Goal: Task Accomplishment & Management: Manage account settings

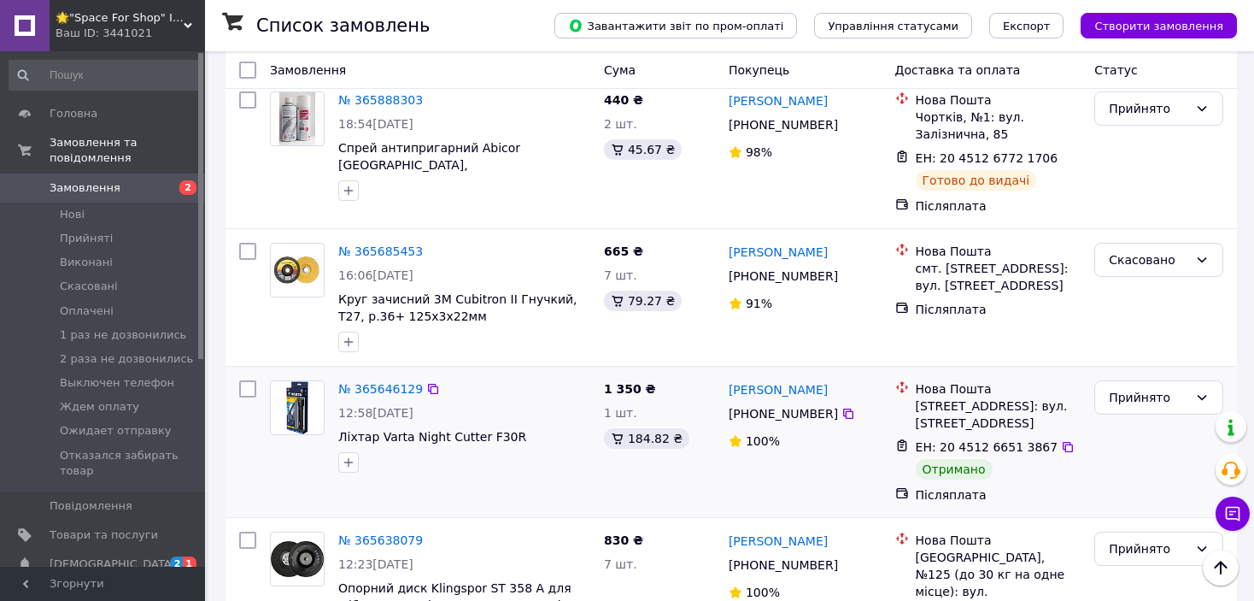
scroll to position [1452, 0]
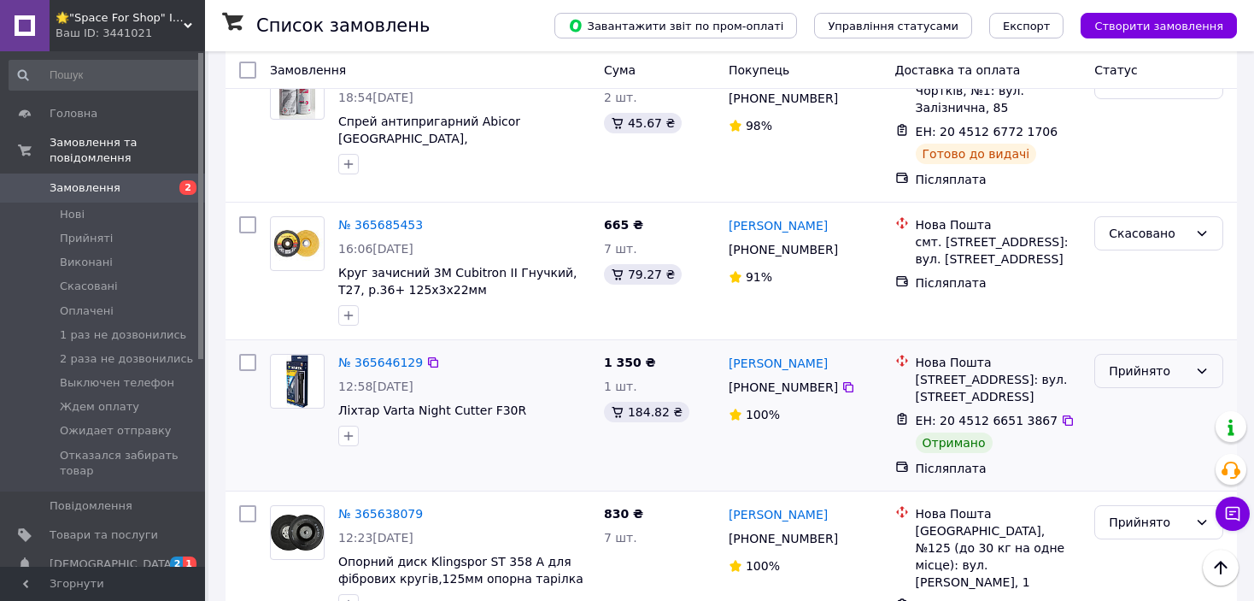
click at [838, 354] on div "Прийнято" at bounding box center [1158, 371] width 129 height 34
click at [838, 320] on li "Виконано" at bounding box center [1158, 326] width 127 height 31
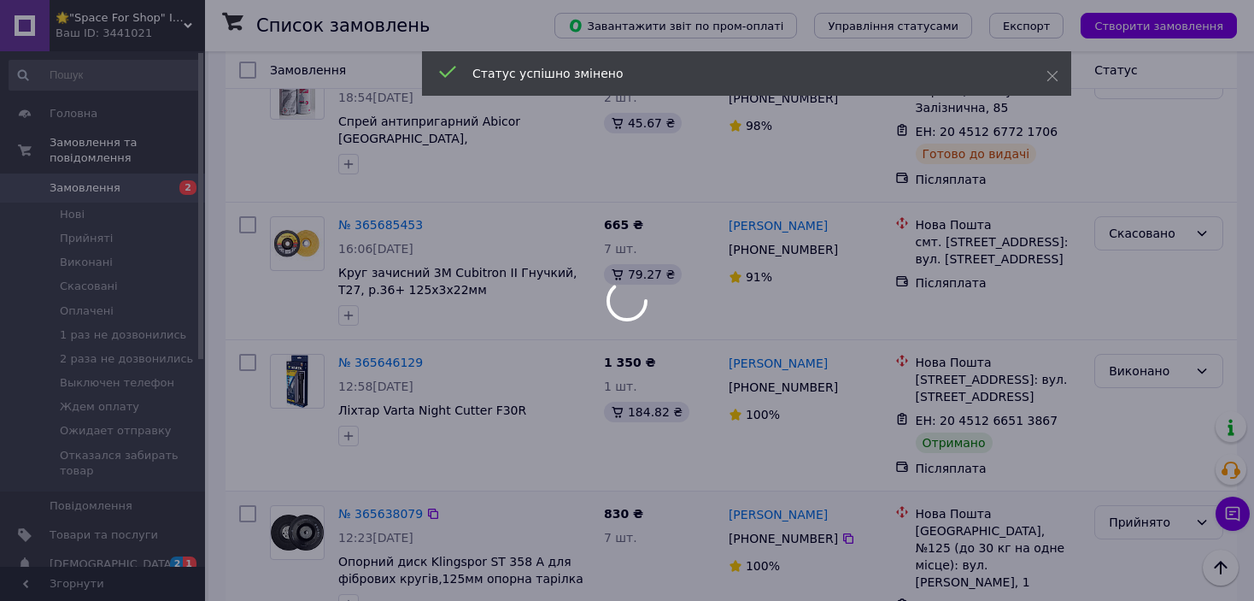
click at [838, 513] on div "Прийнято" at bounding box center [1148, 522] width 79 height 19
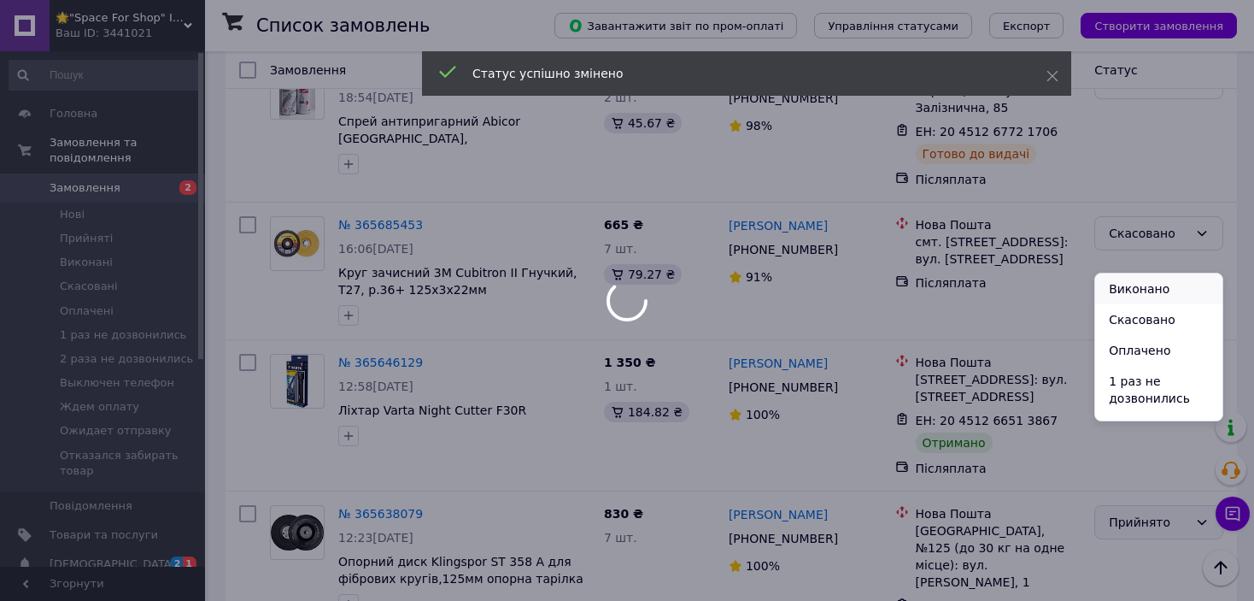
click at [838, 284] on li "Виконано" at bounding box center [1158, 288] width 127 height 31
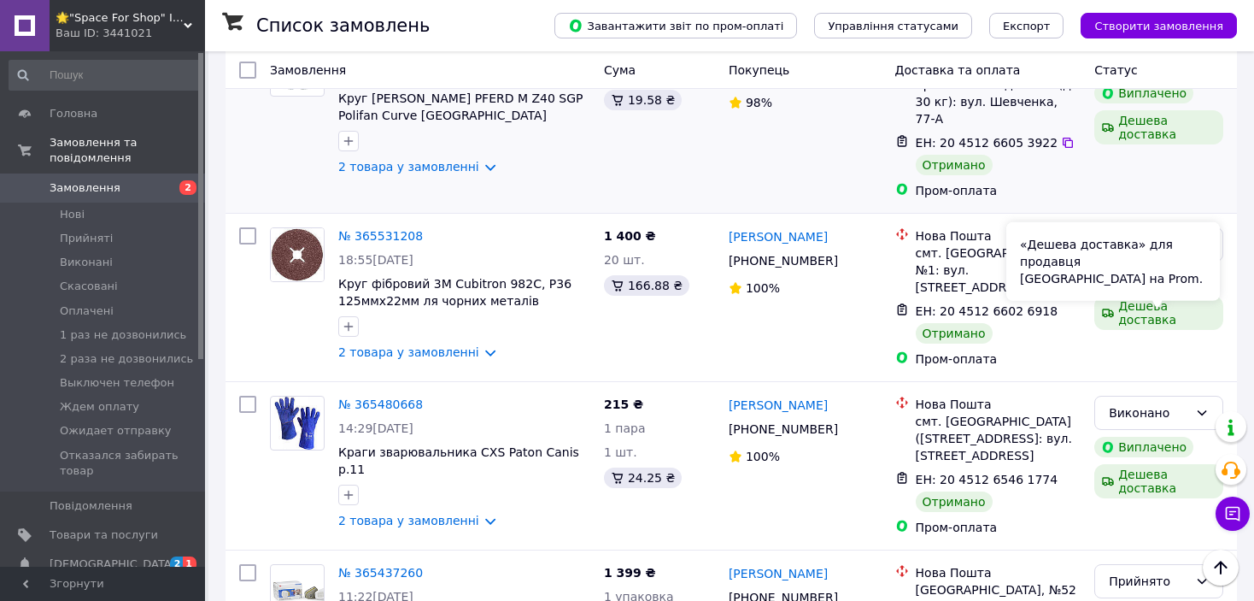
scroll to position [2392, 0]
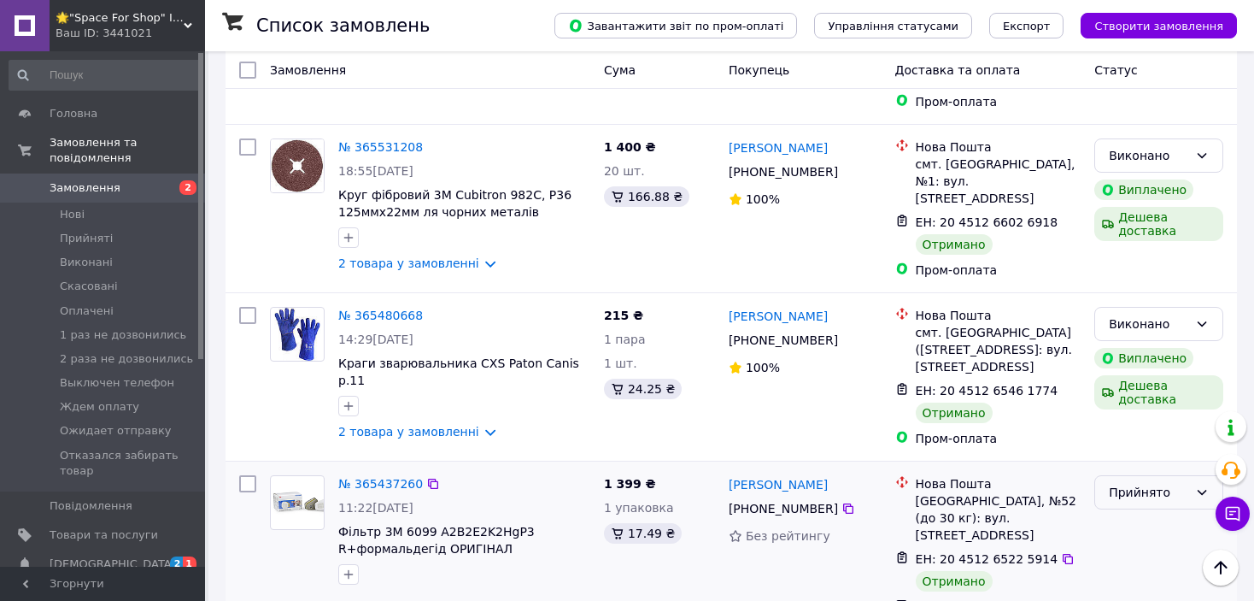
click at [838, 483] on div "Прийнято" at bounding box center [1148, 492] width 79 height 19
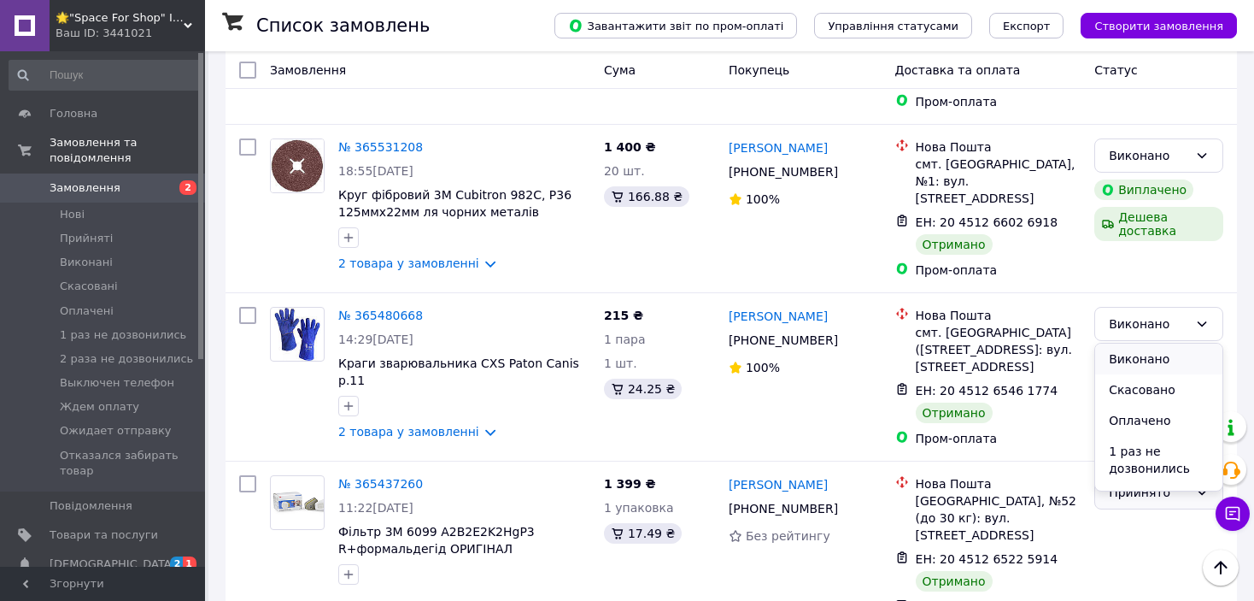
click at [838, 355] on li "Виконано" at bounding box center [1158, 358] width 127 height 31
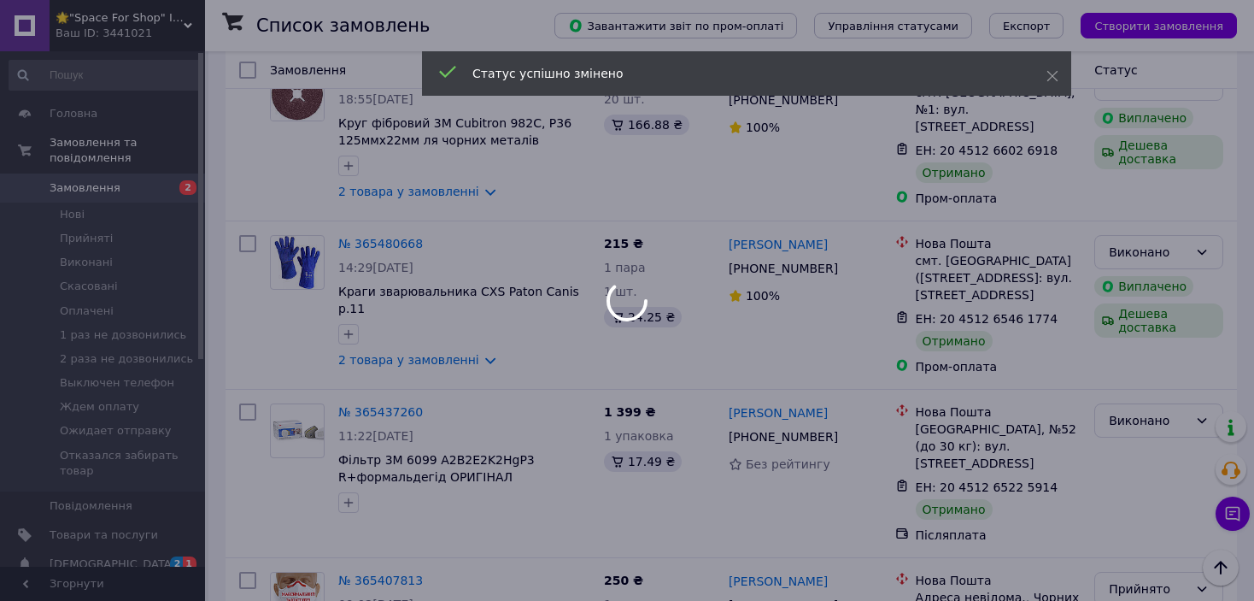
scroll to position [2563, 0]
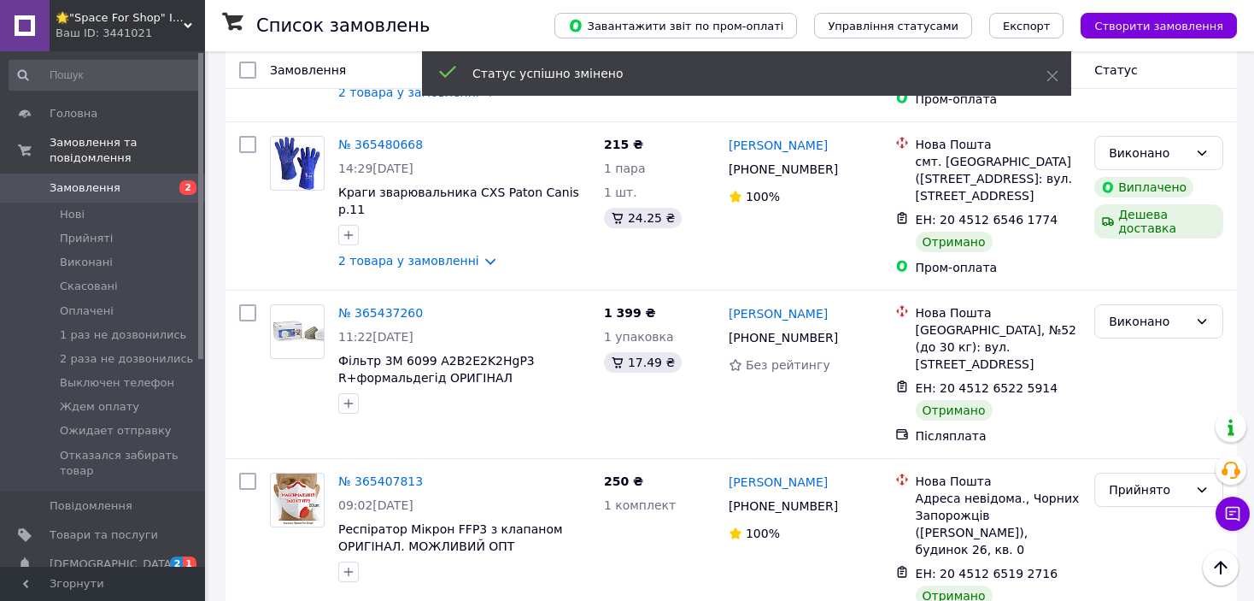
click at [838, 480] on div "Прийнято" at bounding box center [1148, 489] width 79 height 19
click at [838, 333] on li "Виконано" at bounding box center [1158, 339] width 127 height 31
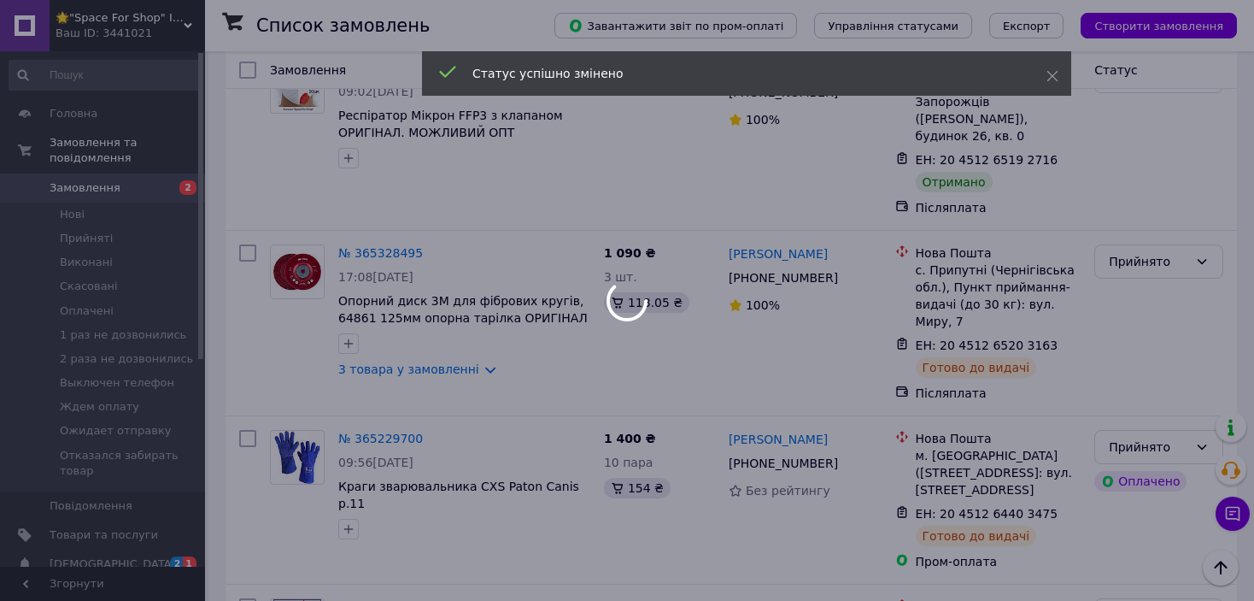
scroll to position [2978, 0]
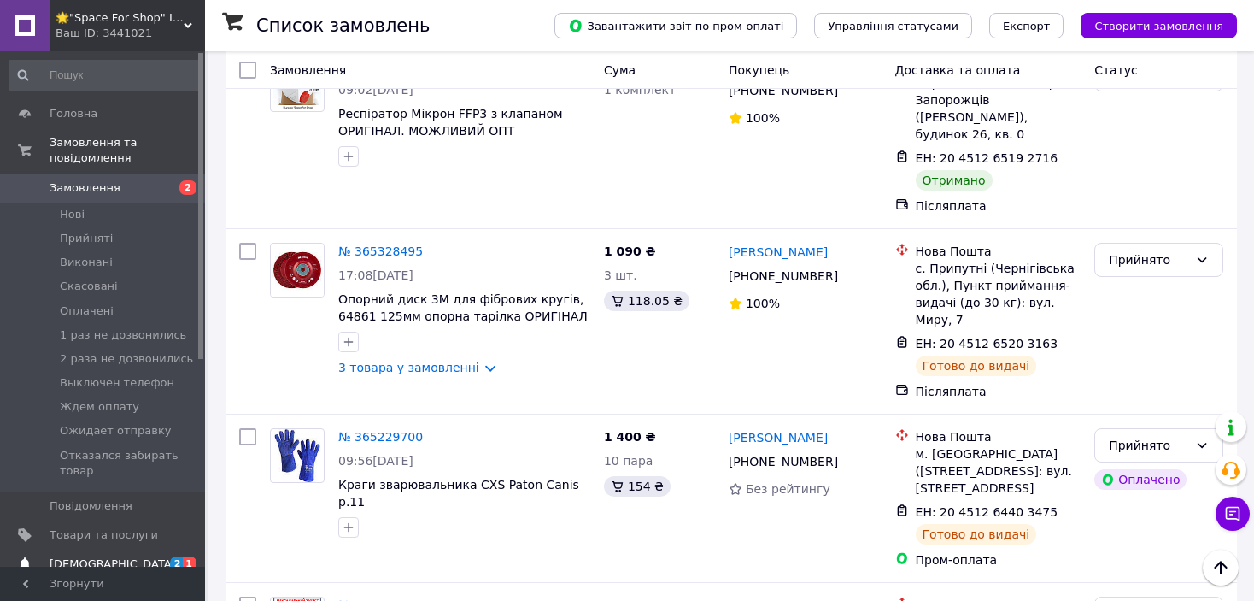
click at [94, 537] on span "Сповіщення" at bounding box center [113, 563] width 126 height 15
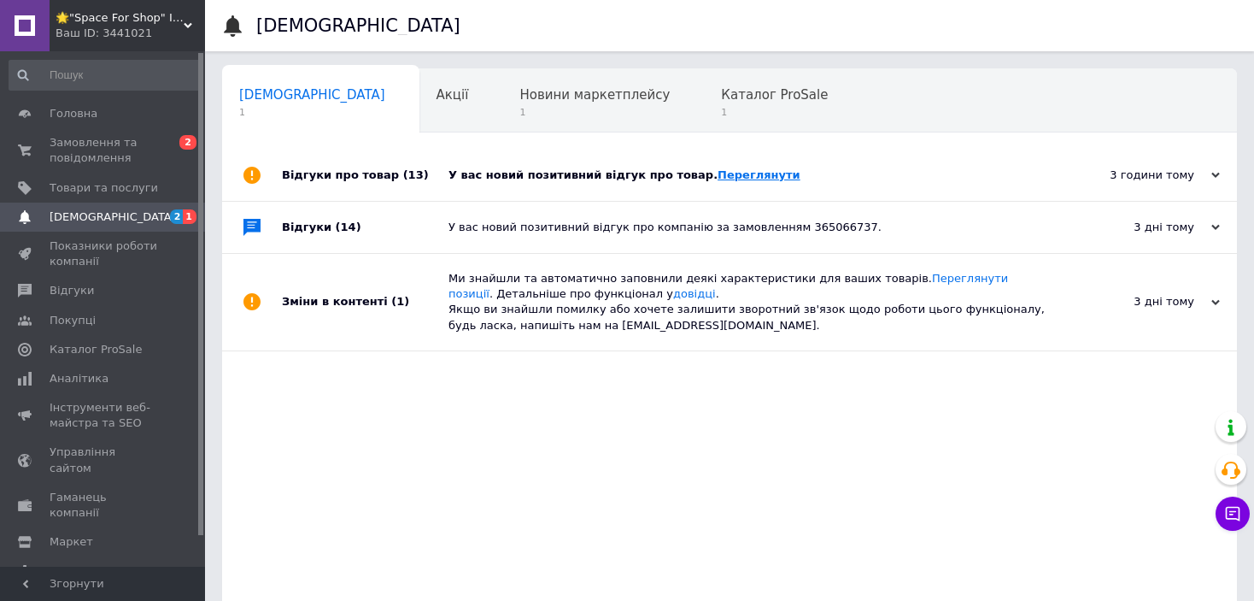
click at [730, 178] on link "Переглянути" at bounding box center [759, 174] width 83 height 13
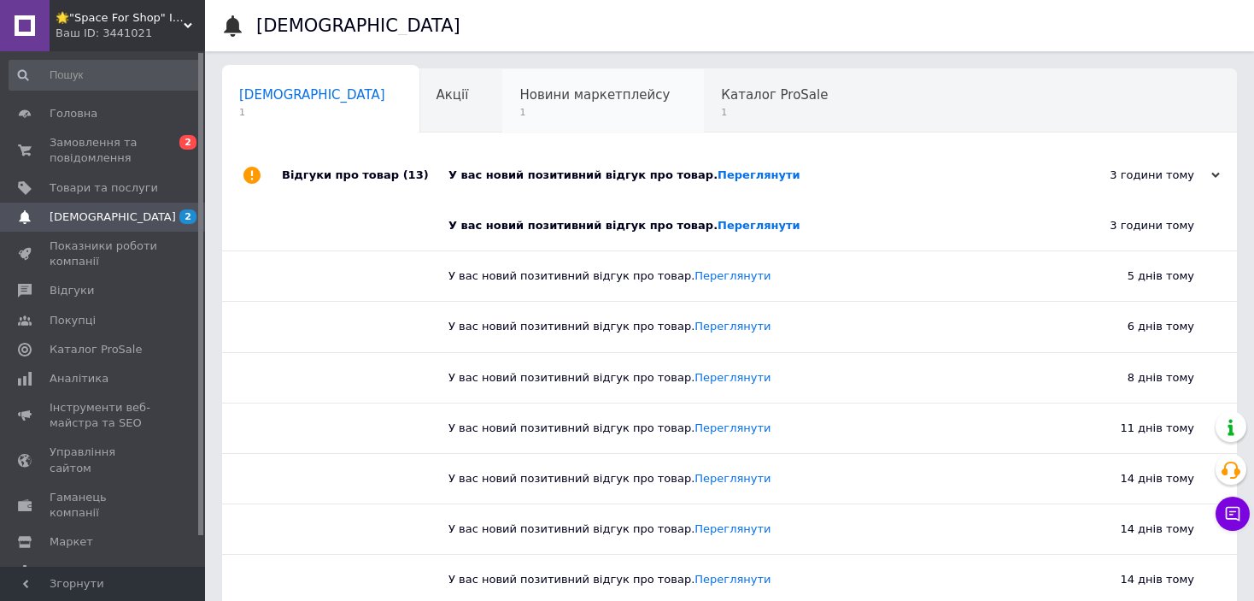
click at [519, 101] on span "Новини маркетплейсу" at bounding box center [594, 94] width 150 height 15
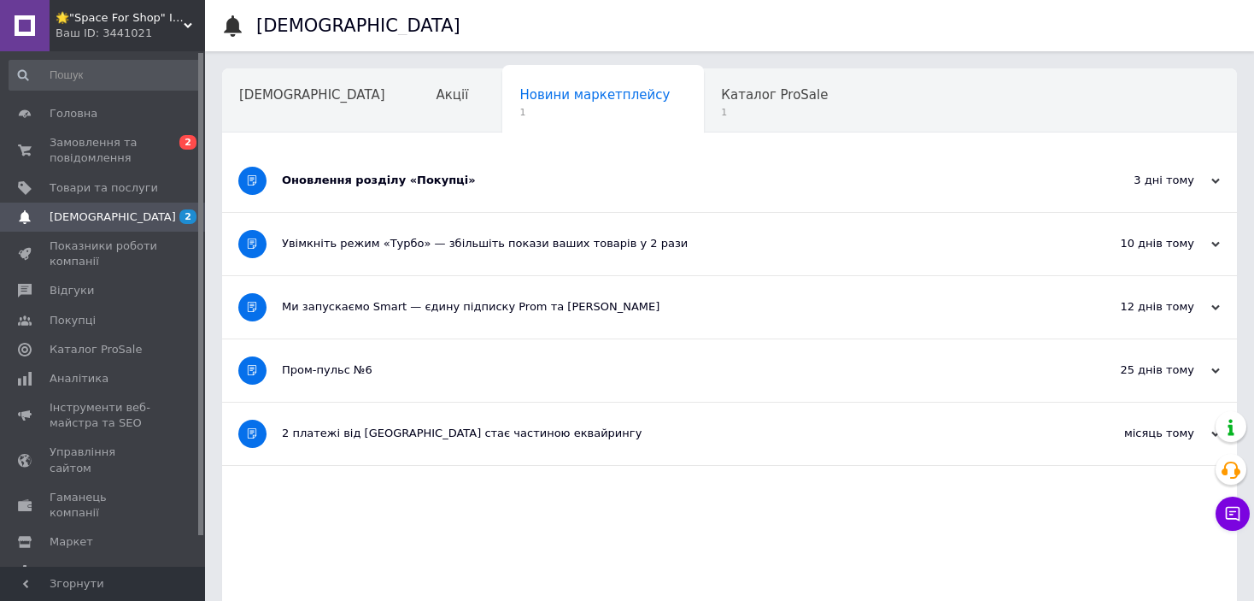
click at [409, 187] on div "Оновлення розділу «Покупці»" at bounding box center [665, 180] width 767 height 15
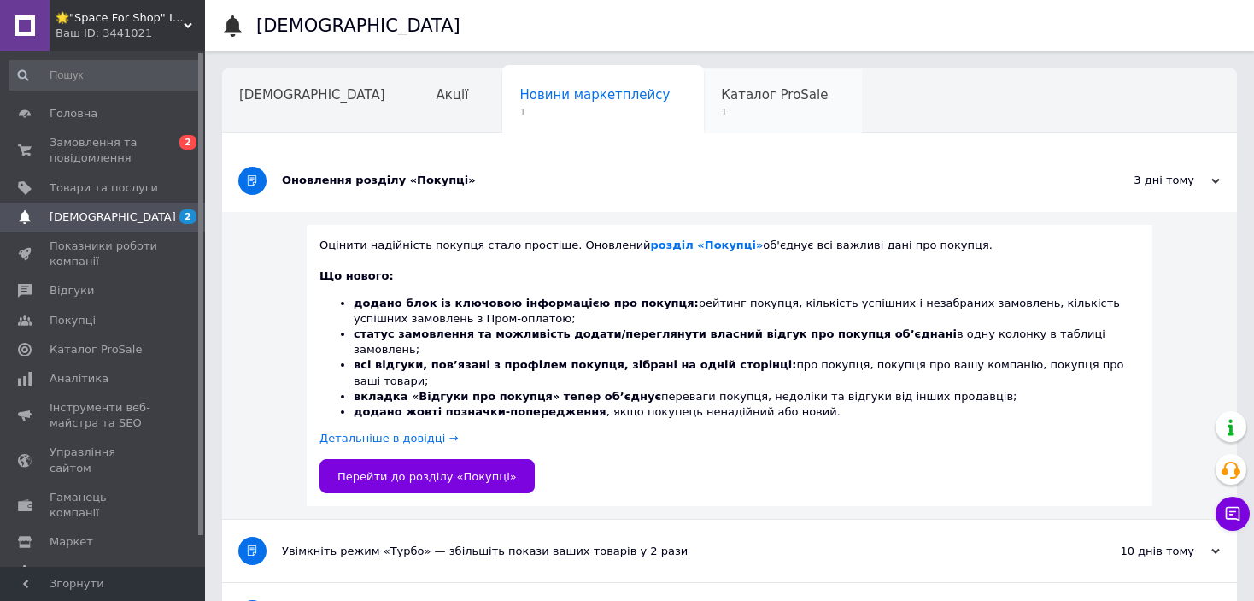
click at [721, 114] on span "1" at bounding box center [774, 112] width 107 height 13
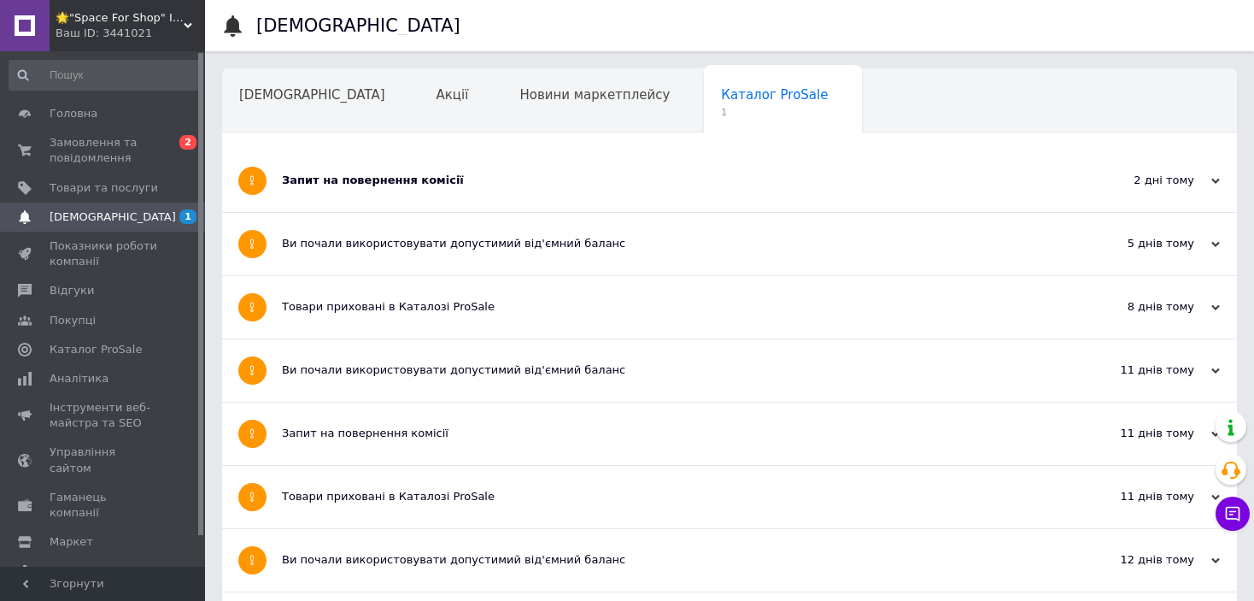
click at [361, 175] on div "Запит на повернення комісії" at bounding box center [665, 180] width 767 height 15
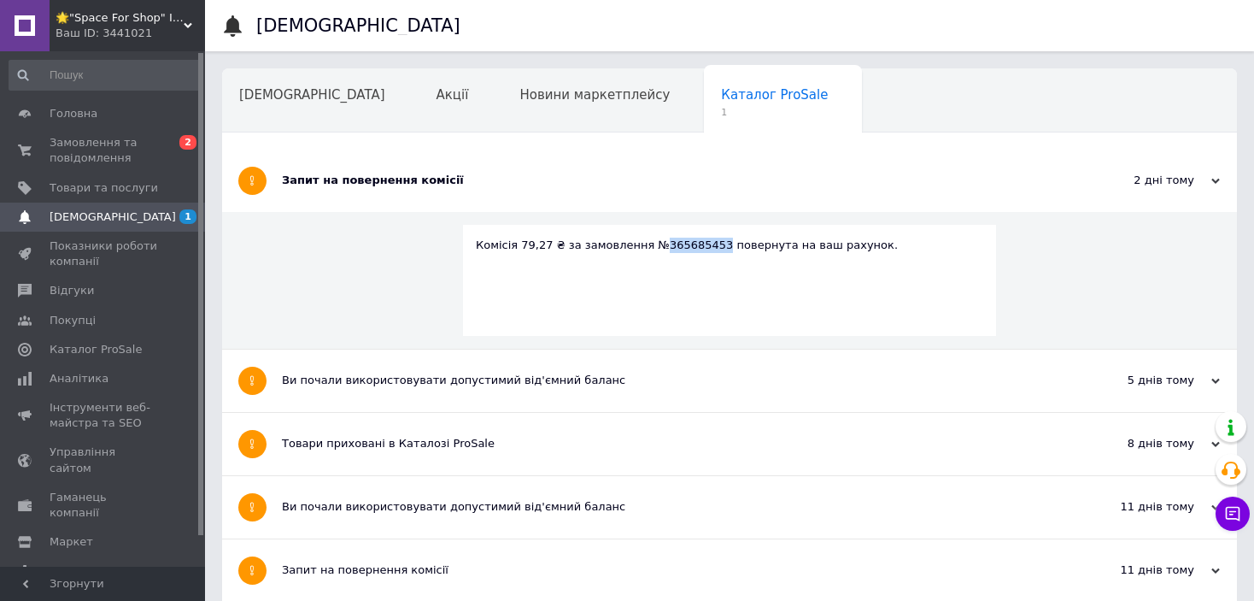
drag, startPoint x: 646, startPoint y: 243, endPoint x: 695, endPoint y: 249, distance: 50.0
click at [695, 249] on div "Комісія 79,27 ₴ за замовлення №365685453 повернута на ваш рахунок." at bounding box center [729, 244] width 507 height 15
copy div "365685453"
click at [132, 114] on span "Головна" at bounding box center [104, 113] width 108 height 15
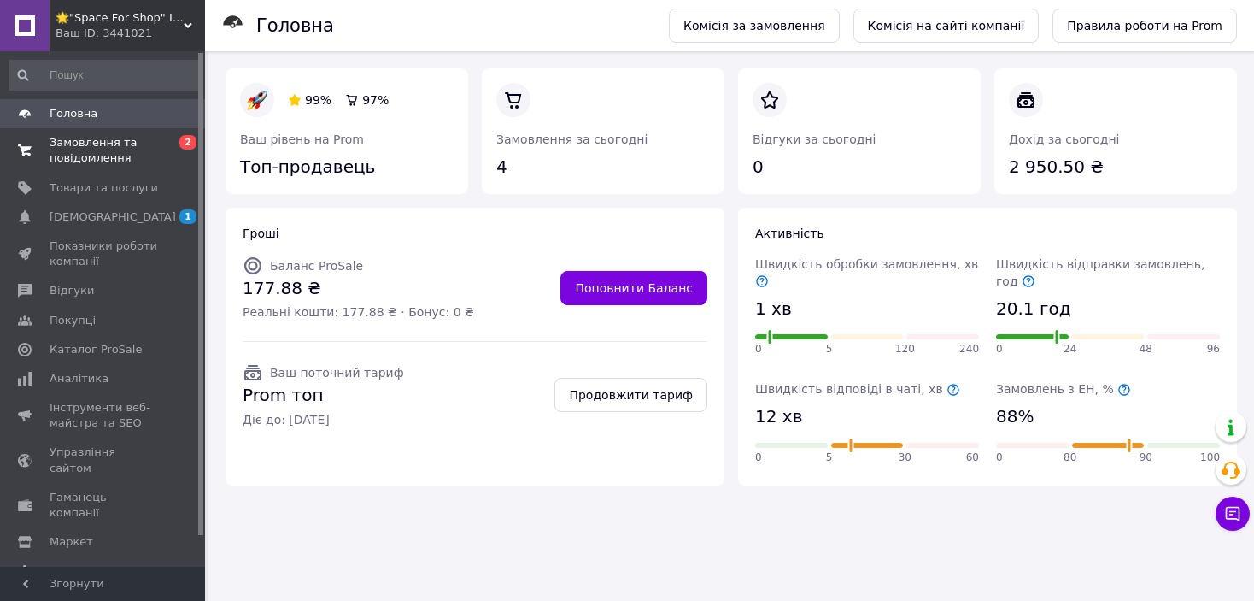
click at [105, 146] on span "Замовлення та повідомлення" at bounding box center [104, 150] width 108 height 31
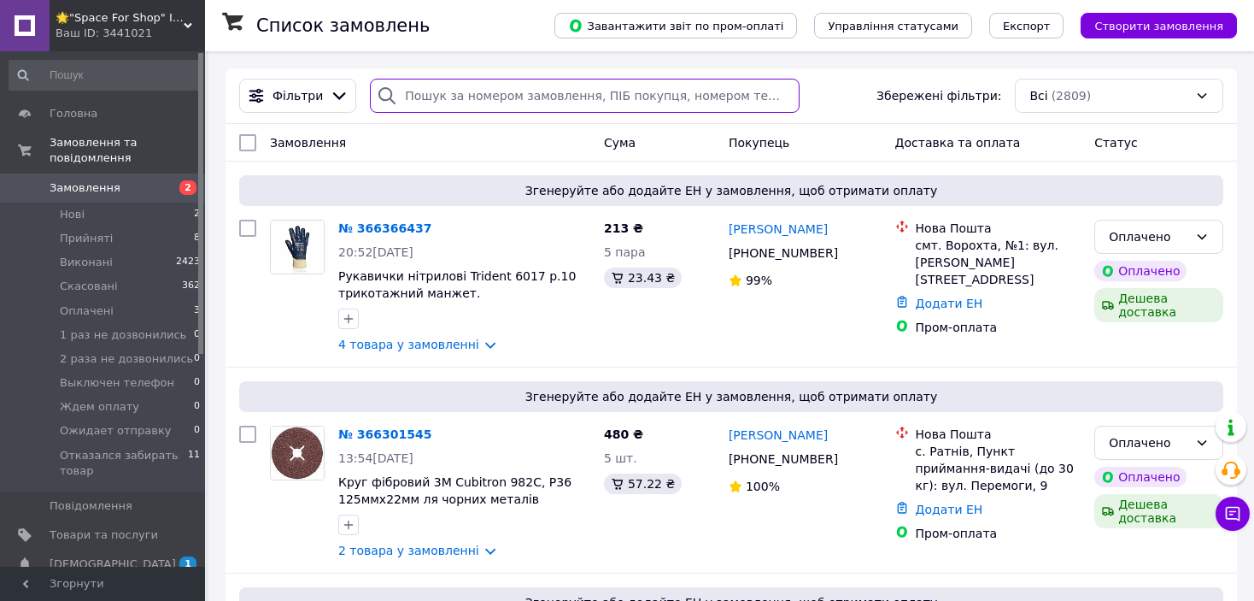
paste input "365685453"
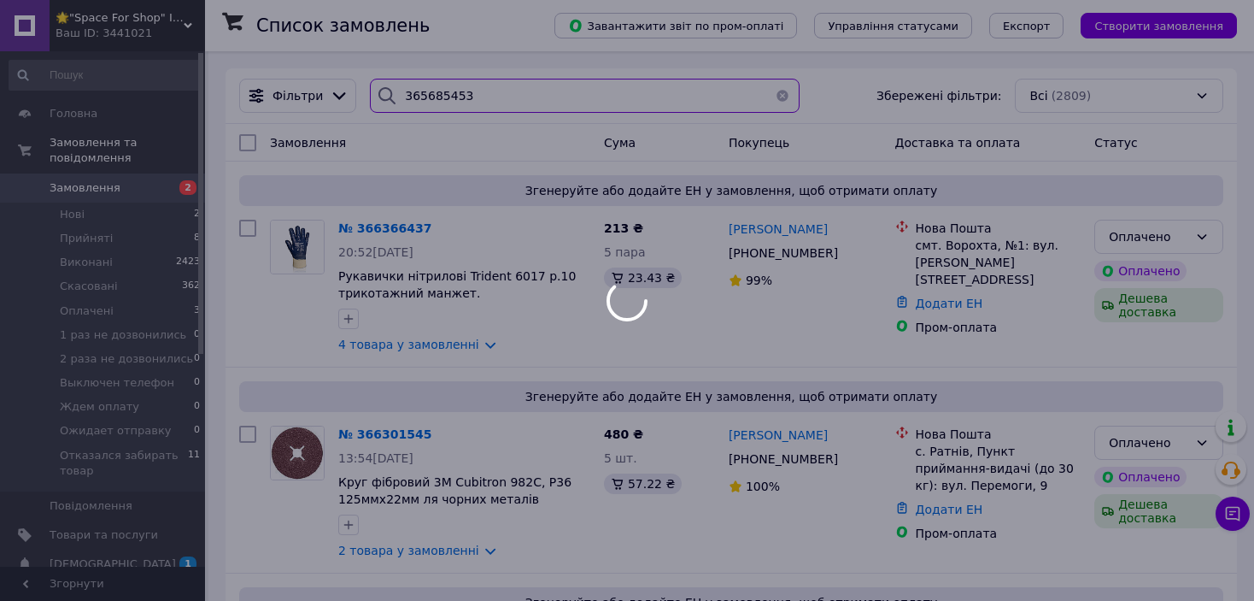
type input "365685453"
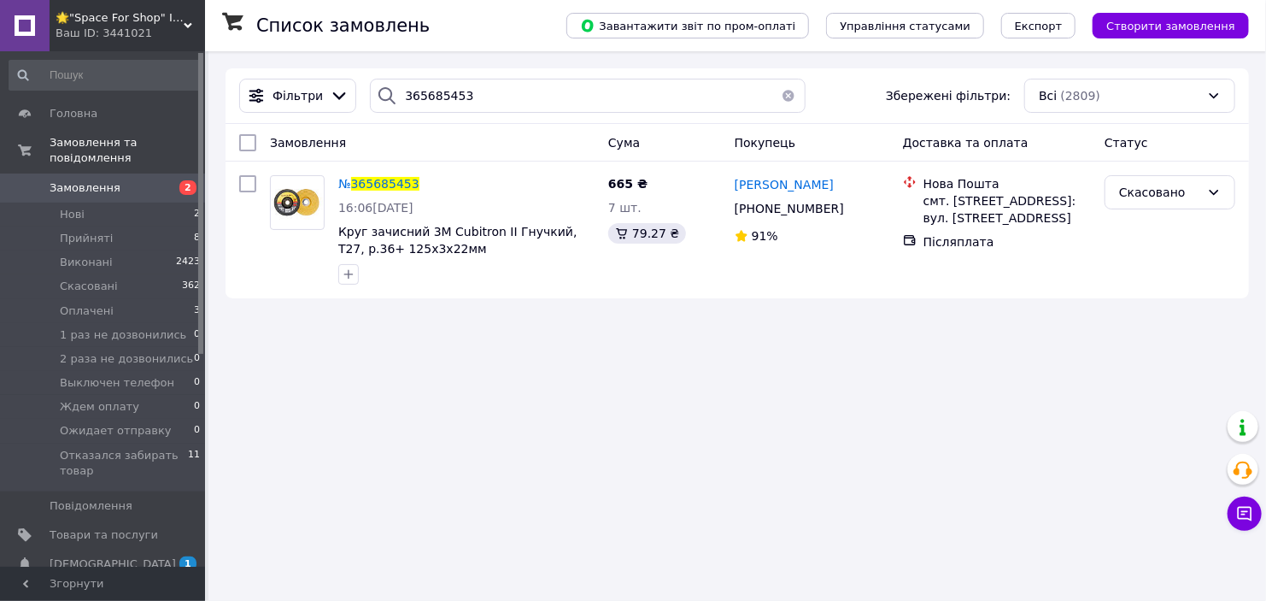
click at [61, 180] on span "Замовлення" at bounding box center [85, 187] width 71 height 15
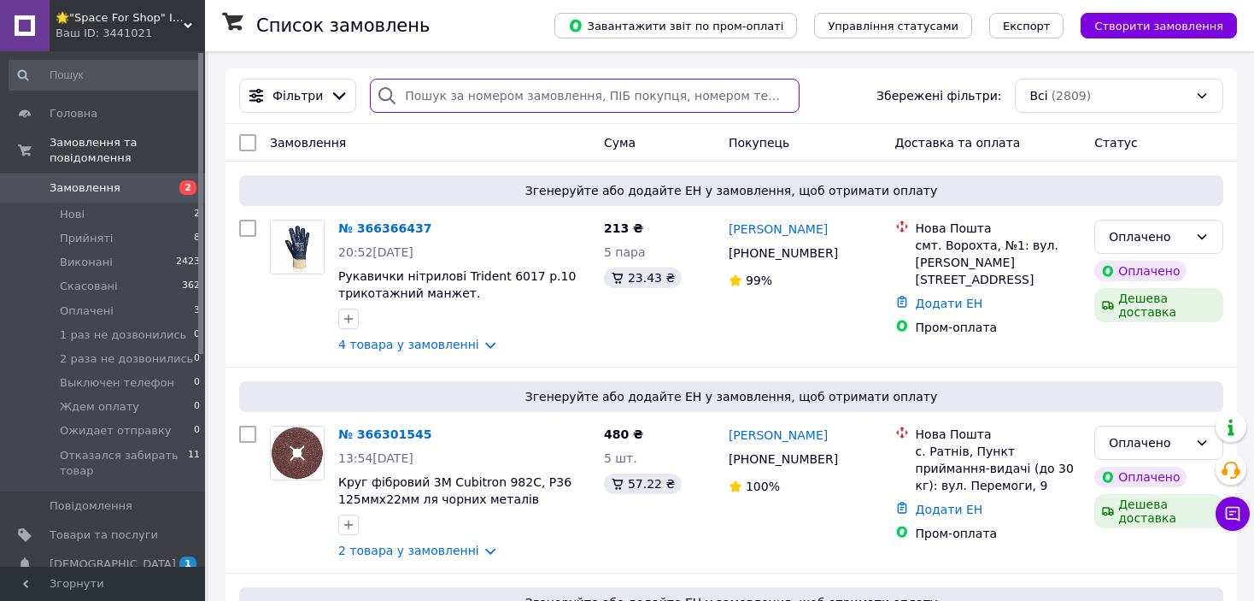
click at [402, 87] on input "search" at bounding box center [585, 96] width 430 height 34
paste input "20451260928373"
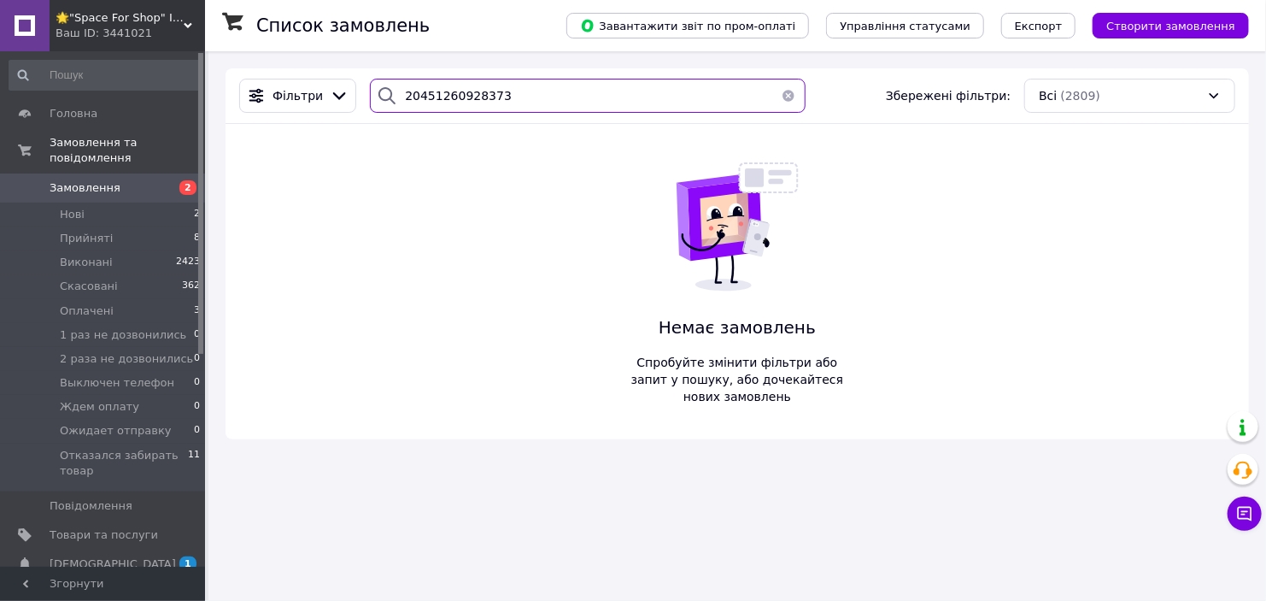
type input "20451260928373"
